Goal: Register for event/course

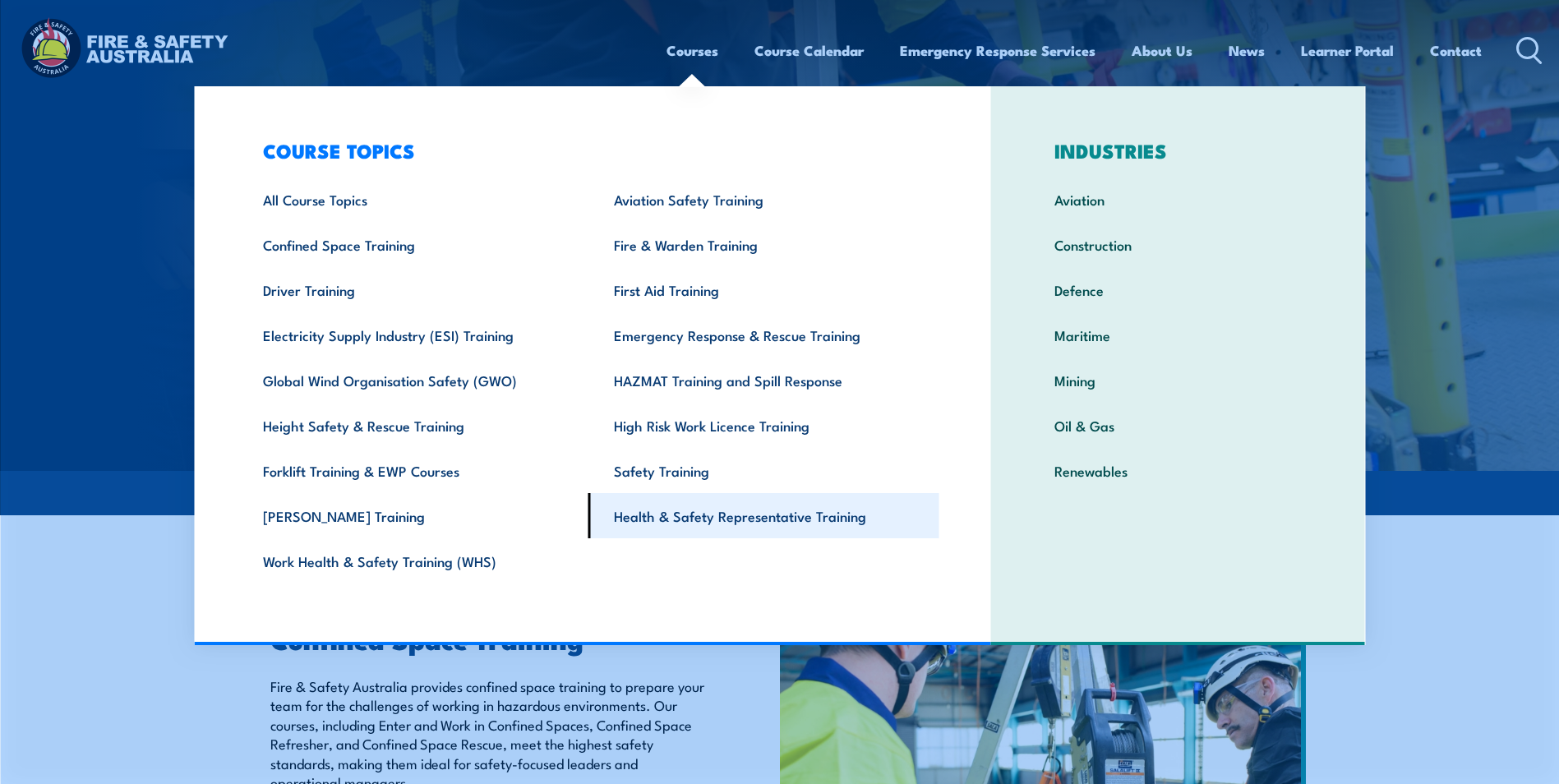
click at [765, 530] on link "Health & Safety Representative Training" at bounding box center [765, 516] width 351 height 45
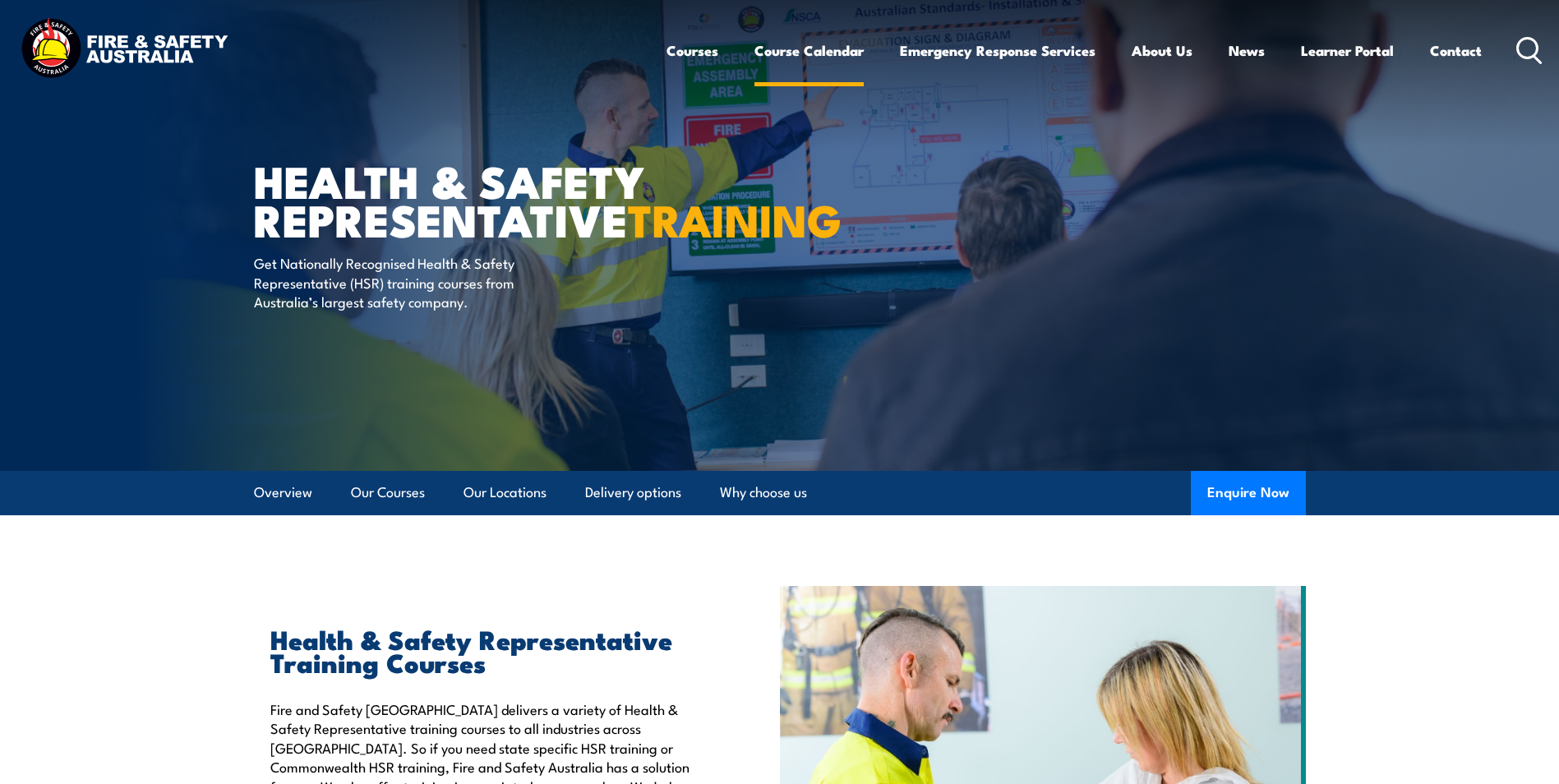
click at [816, 52] on link "Course Calendar" at bounding box center [809, 50] width 109 height 43
